Goal: Navigation & Orientation: Find specific page/section

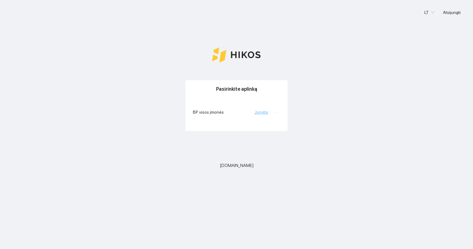
click at [260, 111] on link "Jungtis" at bounding box center [262, 112] width 14 height 5
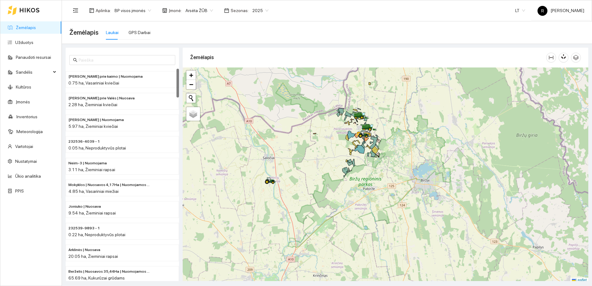
scroll to position [2, 0]
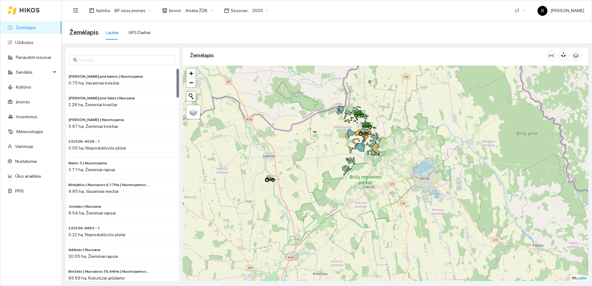
drag, startPoint x: 360, startPoint y: 145, endPoint x: 364, endPoint y: 174, distance: 29.4
click at [364, 152] on icon at bounding box center [359, 147] width 11 height 9
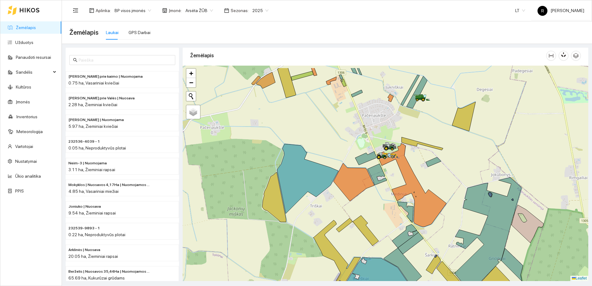
drag, startPoint x: 358, startPoint y: 135, endPoint x: 318, endPoint y: 245, distance: 117.2
click at [318, 244] on div at bounding box center [386, 174] width 406 height 216
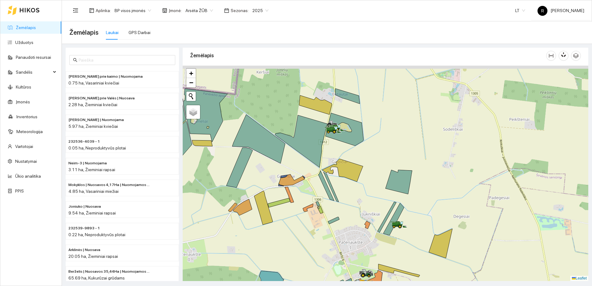
drag, startPoint x: 317, startPoint y: 147, endPoint x: 327, endPoint y: 175, distance: 29.4
click at [327, 175] on div at bounding box center [386, 174] width 406 height 216
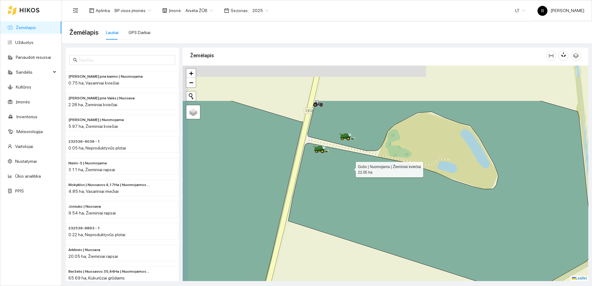
drag, startPoint x: 339, startPoint y: 105, endPoint x: 350, endPoint y: 172, distance: 67.5
click at [351, 174] on icon at bounding box center [440, 199] width 304 height 196
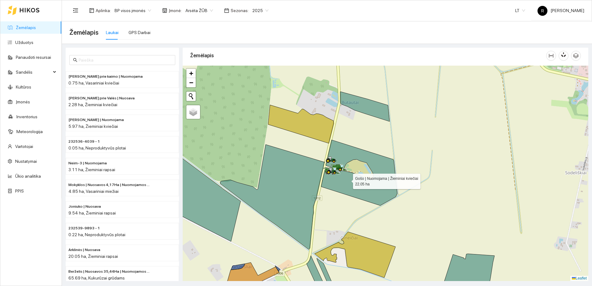
click at [348, 180] on icon at bounding box center [359, 173] width 76 height 66
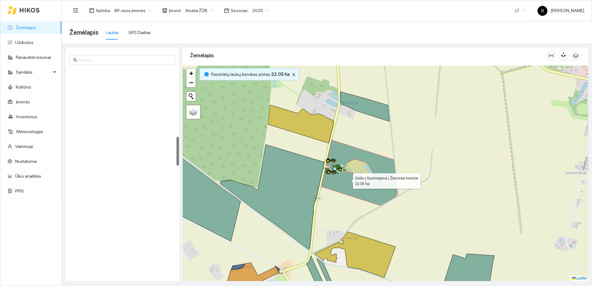
scroll to position [520, 0]
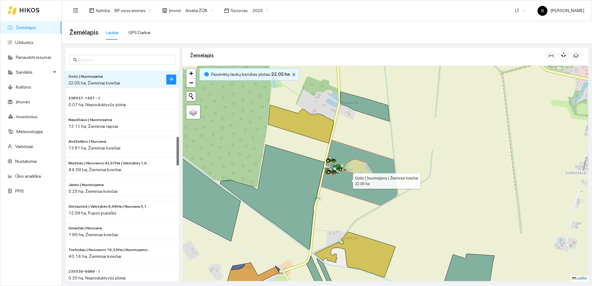
click at [348, 180] on icon at bounding box center [359, 173] width 76 height 66
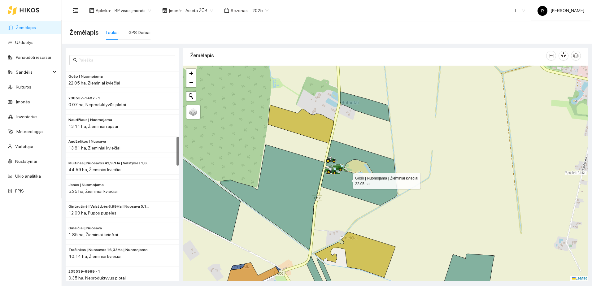
click at [348, 180] on icon at bounding box center [359, 173] width 76 height 66
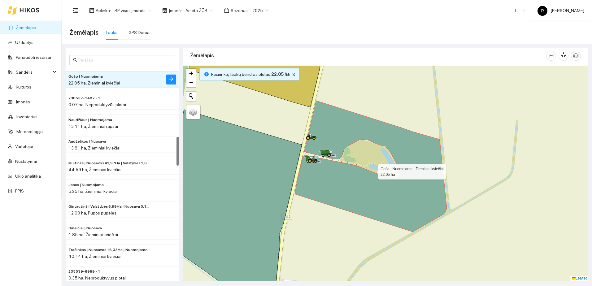
click at [343, 177] on icon at bounding box center [371, 166] width 152 height 131
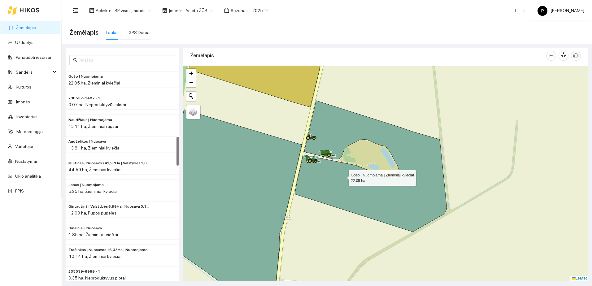
click at [343, 177] on icon at bounding box center [371, 166] width 152 height 131
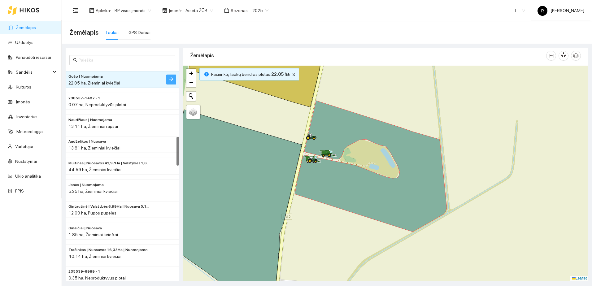
click at [169, 79] on icon "arrow-right" at bounding box center [171, 79] width 4 height 4
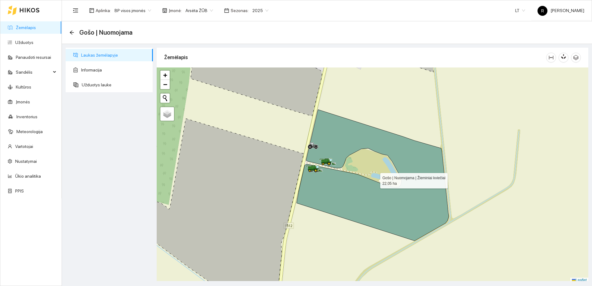
scroll to position [2, 0]
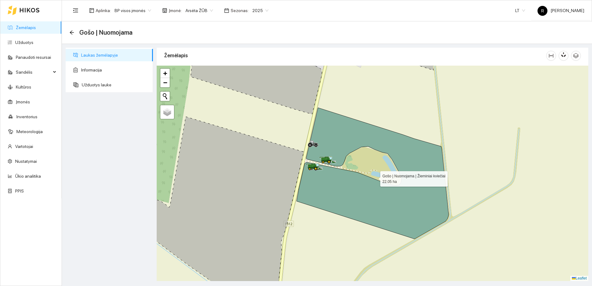
click at [361, 194] on icon at bounding box center [373, 173] width 152 height 131
click at [93, 85] on span "Užduotys lauke" at bounding box center [115, 85] width 66 height 12
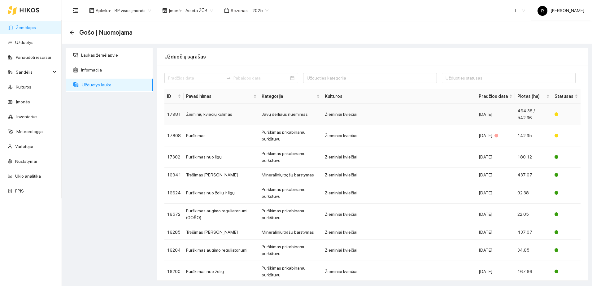
click at [208, 114] on td "Žieminių kviečių kūlimas" at bounding box center [222, 114] width 76 height 21
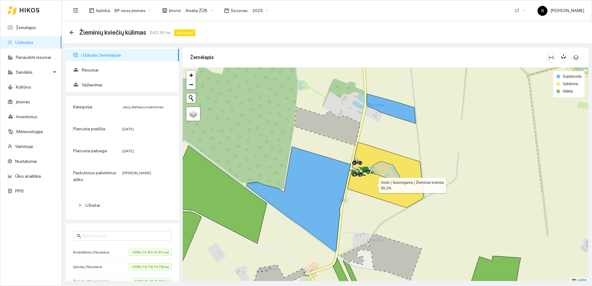
scroll to position [2, 0]
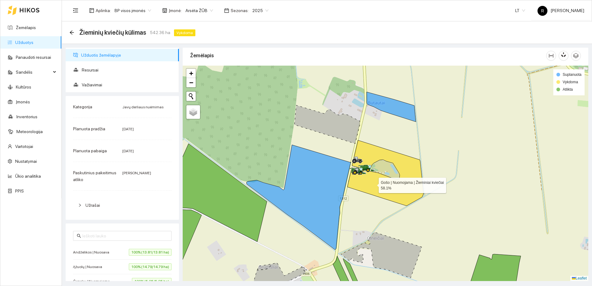
click at [373, 184] on icon at bounding box center [386, 173] width 76 height 66
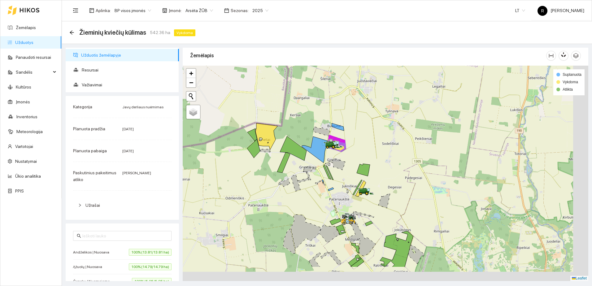
drag, startPoint x: 385, startPoint y: 213, endPoint x: 331, endPoint y: 174, distance: 66.5
click at [331, 174] on div at bounding box center [386, 174] width 406 height 216
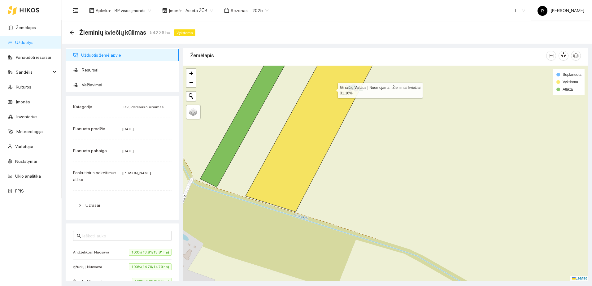
click at [302, 149] on icon at bounding box center [315, 128] width 138 height 168
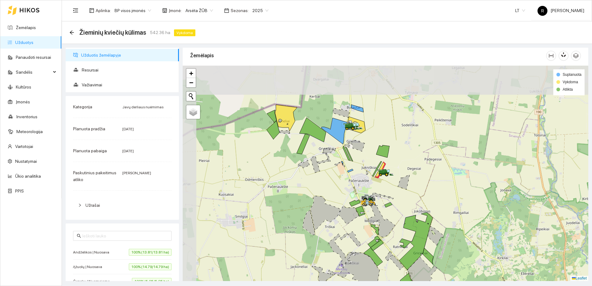
drag, startPoint x: 276, startPoint y: 146, endPoint x: 346, endPoint y: 191, distance: 83.6
click at [346, 191] on div at bounding box center [386, 174] width 406 height 216
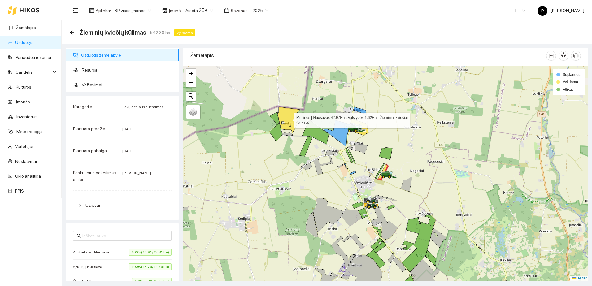
click at [289, 119] on icon at bounding box center [289, 120] width 22 height 27
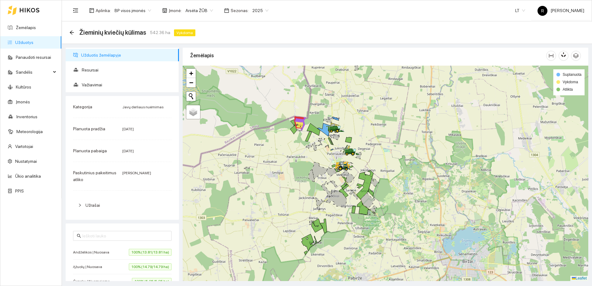
drag, startPoint x: 279, startPoint y: 165, endPoint x: 326, endPoint y: 148, distance: 50.8
click at [326, 148] on div at bounding box center [386, 174] width 406 height 216
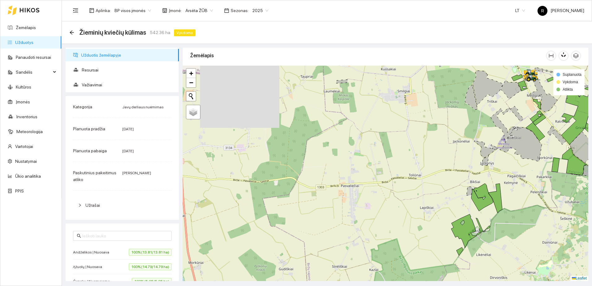
drag, startPoint x: 331, startPoint y: 111, endPoint x: 318, endPoint y: 147, distance: 38.0
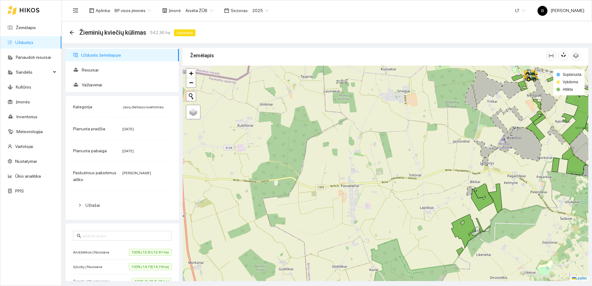
click at [318, 146] on div at bounding box center [386, 174] width 406 height 216
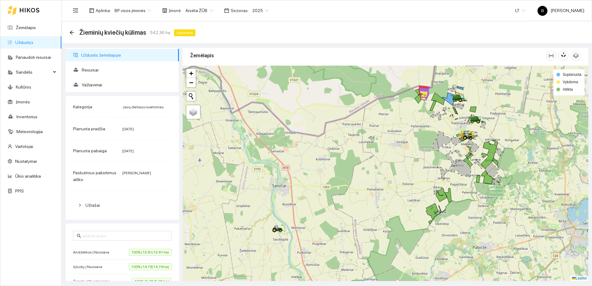
click at [208, 10] on span "Arsėta ŽŪB" at bounding box center [200, 10] width 28 height 9
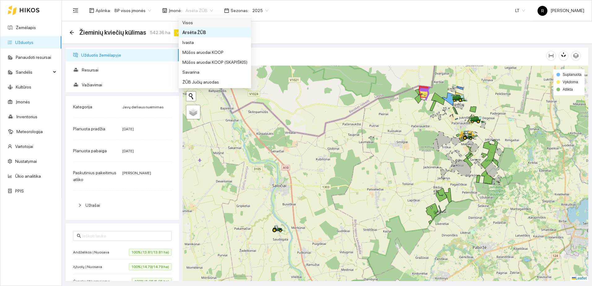
click at [191, 22] on div "Visos" at bounding box center [214, 22] width 65 height 7
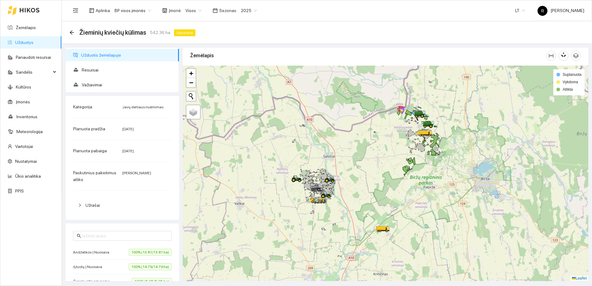
drag, startPoint x: 250, startPoint y: 138, endPoint x: 291, endPoint y: 129, distance: 41.9
click at [306, 132] on div at bounding box center [386, 174] width 406 height 216
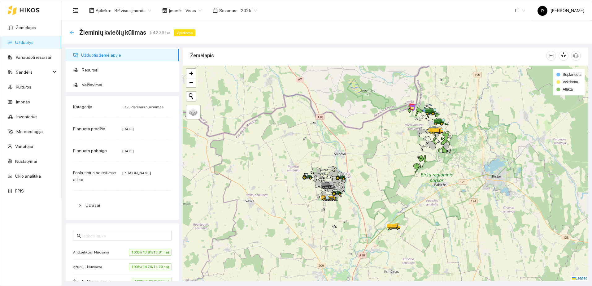
click at [71, 31] on icon "arrow-left" at bounding box center [71, 32] width 5 height 5
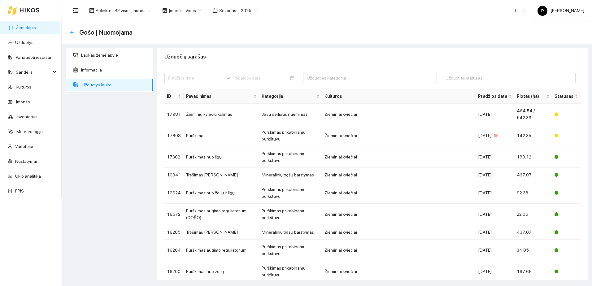
click at [73, 32] on icon "arrow-left" at bounding box center [71, 32] width 5 height 5
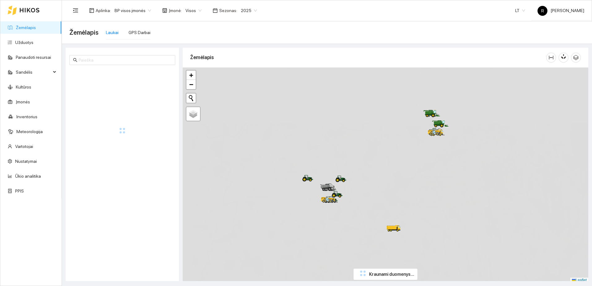
click at [73, 32] on span "Žemėlapis" at bounding box center [83, 33] width 29 height 10
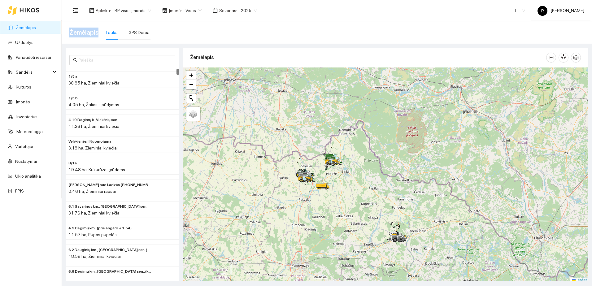
scroll to position [2, 0]
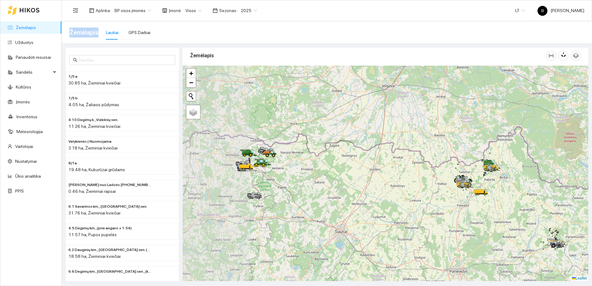
drag, startPoint x: 291, startPoint y: 179, endPoint x: 450, endPoint y: 187, distance: 158.5
click at [450, 187] on div at bounding box center [386, 174] width 406 height 216
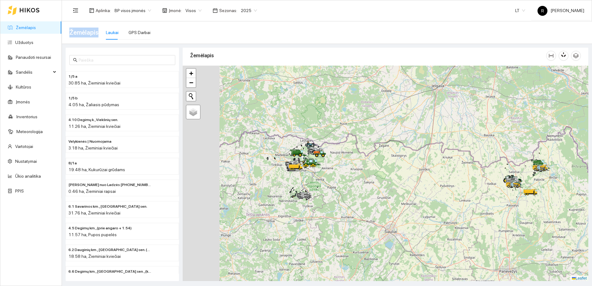
drag, startPoint x: 313, startPoint y: 177, endPoint x: 354, endPoint y: 173, distance: 41.1
click at [363, 178] on div at bounding box center [386, 174] width 406 height 216
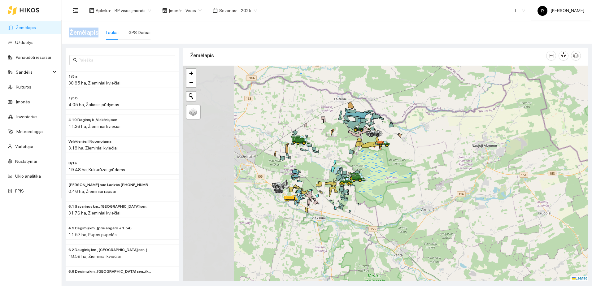
drag, startPoint x: 273, startPoint y: 152, endPoint x: 370, endPoint y: 172, distance: 98.8
click at [370, 172] on div at bounding box center [386, 174] width 406 height 216
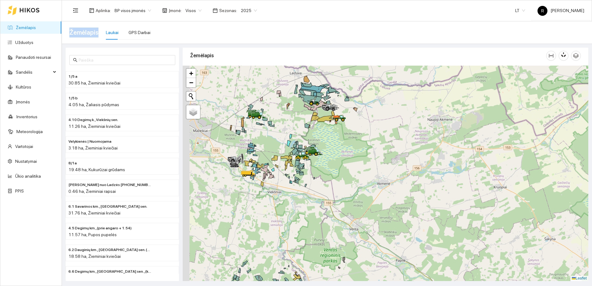
drag, startPoint x: 260, startPoint y: 124, endPoint x: 282, endPoint y: 160, distance: 42.2
click at [283, 161] on div at bounding box center [386, 174] width 406 height 216
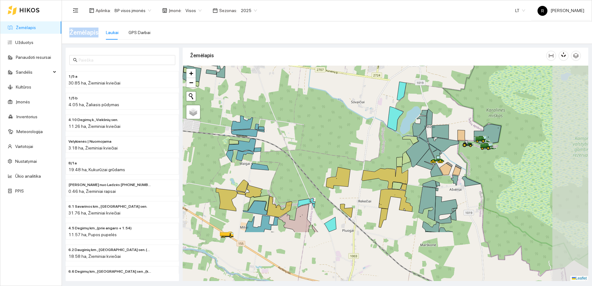
drag, startPoint x: 374, startPoint y: 178, endPoint x: 291, endPoint y: 106, distance: 110.0
click at [293, 106] on div at bounding box center [386, 174] width 406 height 216
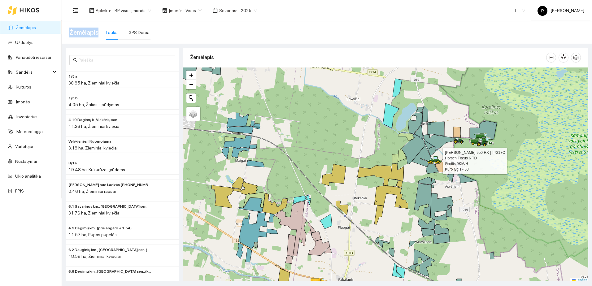
scroll to position [2, 0]
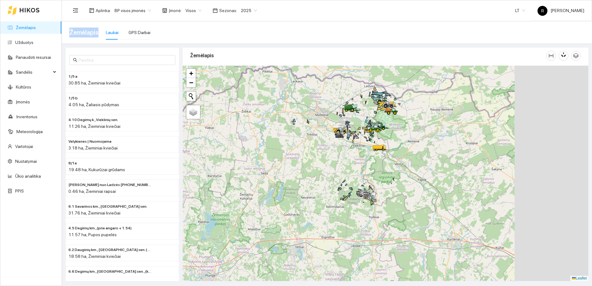
drag, startPoint x: 525, startPoint y: 144, endPoint x: 390, endPoint y: 129, distance: 135.3
click at [390, 129] on div at bounding box center [386, 174] width 406 height 216
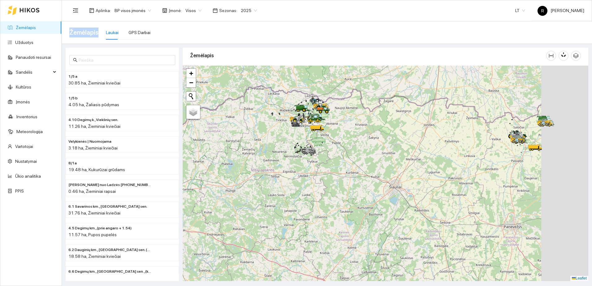
drag, startPoint x: 437, startPoint y: 149, endPoint x: 358, endPoint y: 140, distance: 79.0
click at [358, 140] on div at bounding box center [386, 174] width 406 height 216
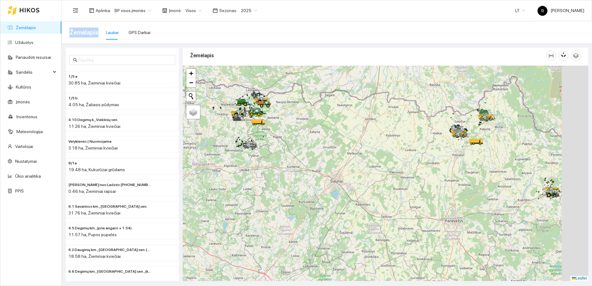
drag, startPoint x: 488, startPoint y: 150, endPoint x: 400, endPoint y: 145, distance: 88.1
click at [400, 145] on div at bounding box center [386, 174] width 406 height 216
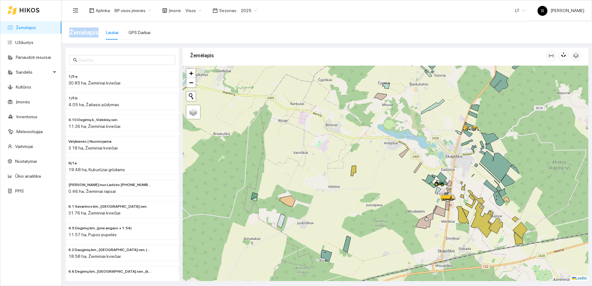
drag, startPoint x: 463, startPoint y: 214, endPoint x: 497, endPoint y: 175, distance: 51.8
click at [495, 180] on icon at bounding box center [491, 186] width 14 height 12
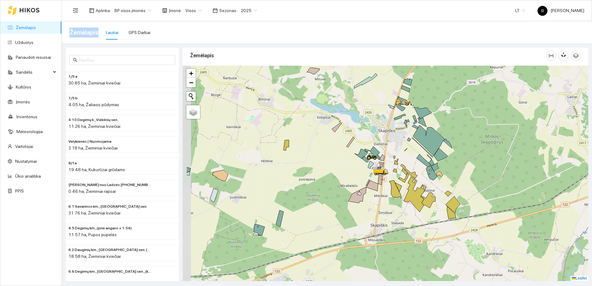
drag, startPoint x: 339, startPoint y: 141, endPoint x: 384, endPoint y: 165, distance: 50.4
click at [384, 165] on div at bounding box center [386, 174] width 406 height 216
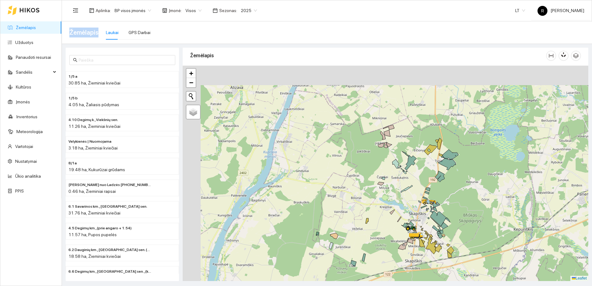
drag, startPoint x: 375, startPoint y: 128, endPoint x: 425, endPoint y: 205, distance: 92.2
click at [430, 208] on div at bounding box center [386, 174] width 406 height 216
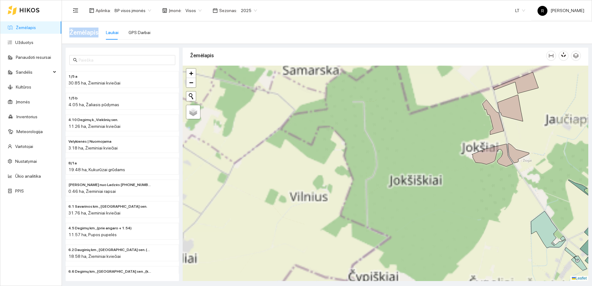
click at [342, 131] on div at bounding box center [386, 174] width 406 height 216
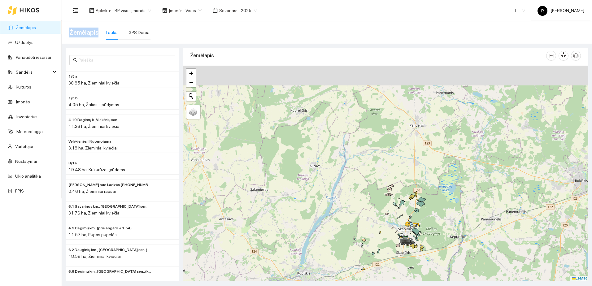
drag, startPoint x: 326, startPoint y: 129, endPoint x: 361, endPoint y: 188, distance: 68.7
click at [365, 193] on div at bounding box center [386, 174] width 406 height 216
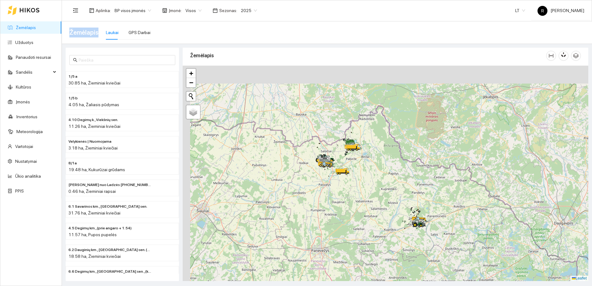
drag, startPoint x: 296, startPoint y: 134, endPoint x: 380, endPoint y: 189, distance: 100.5
click at [390, 199] on div at bounding box center [386, 174] width 406 height 216
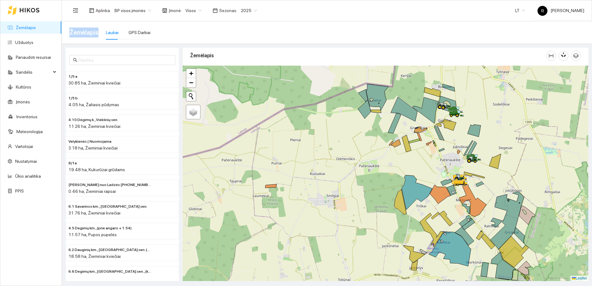
drag, startPoint x: 415, startPoint y: 154, endPoint x: 358, endPoint y: 188, distance: 66.1
click at [358, 188] on div at bounding box center [386, 174] width 406 height 216
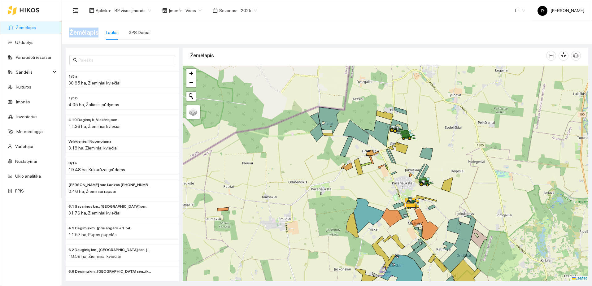
drag, startPoint x: 316, startPoint y: 221, endPoint x: 356, endPoint y: 189, distance: 50.7
click at [354, 190] on div at bounding box center [386, 174] width 406 height 216
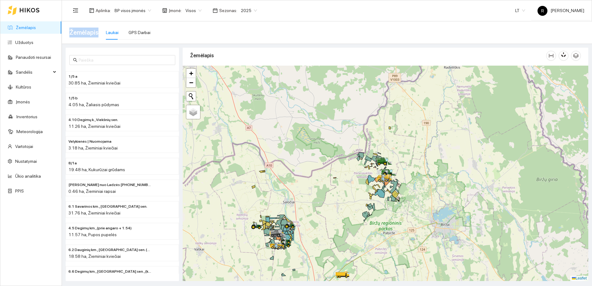
drag, startPoint x: 296, startPoint y: 208, endPoint x: 349, endPoint y: 164, distance: 68.2
click at [347, 165] on div at bounding box center [386, 174] width 406 height 216
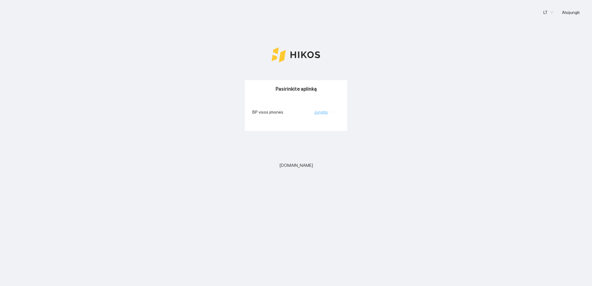
click at [327, 112] on link "Jungtis" at bounding box center [321, 112] width 14 height 5
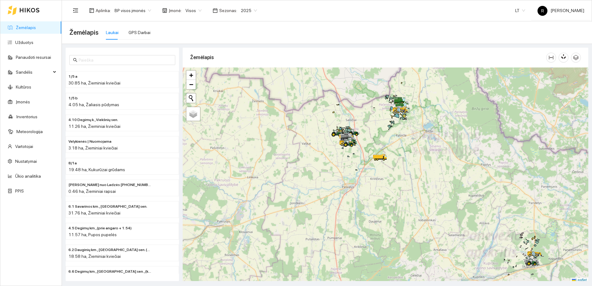
scroll to position [2, 0]
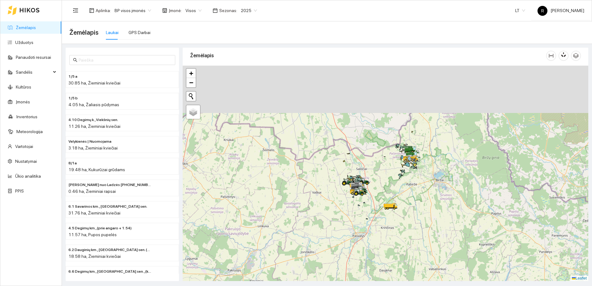
drag, startPoint x: 431, startPoint y: 135, endPoint x: 442, endPoint y: 187, distance: 53.5
click at [442, 187] on div at bounding box center [386, 174] width 406 height 216
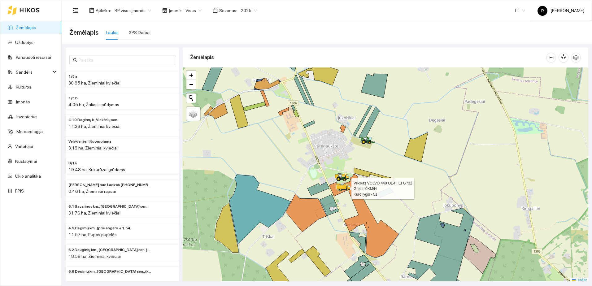
scroll to position [2, 0]
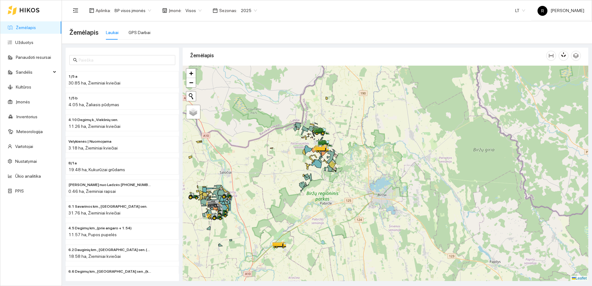
drag, startPoint x: 299, startPoint y: 212, endPoint x: 301, endPoint y: 176, distance: 36.3
click at [300, 177] on div at bounding box center [386, 174] width 406 height 216
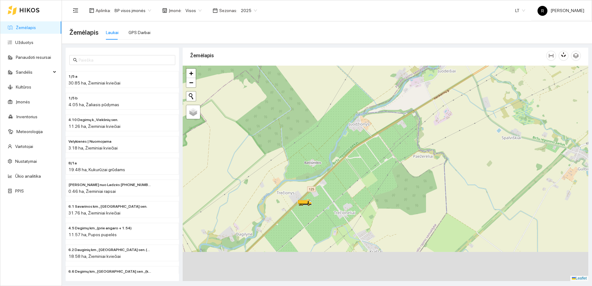
drag, startPoint x: 296, startPoint y: 252, endPoint x: 303, endPoint y: 188, distance: 64.8
click at [302, 190] on div at bounding box center [386, 174] width 406 height 216
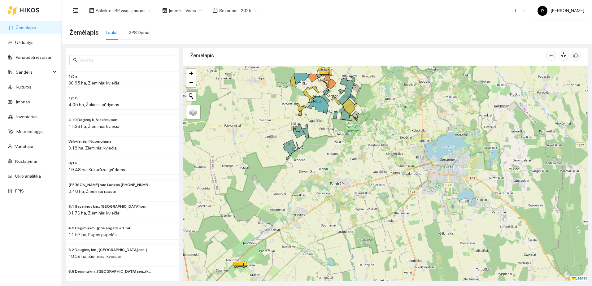
drag, startPoint x: 316, startPoint y: 147, endPoint x: 324, endPoint y: 191, distance: 44.4
click at [324, 191] on div at bounding box center [386, 174] width 406 height 216
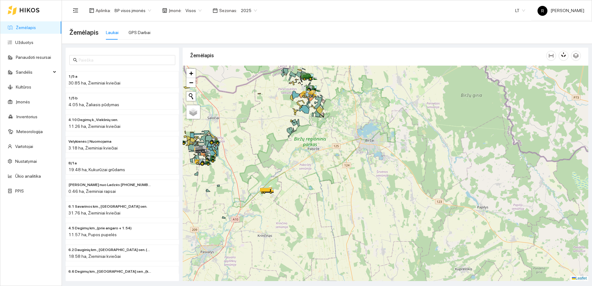
drag, startPoint x: 292, startPoint y: 108, endPoint x: 296, endPoint y: 130, distance: 22.5
click at [296, 130] on div at bounding box center [386, 174] width 406 height 216
